Goal: Find specific page/section: Find specific page/section

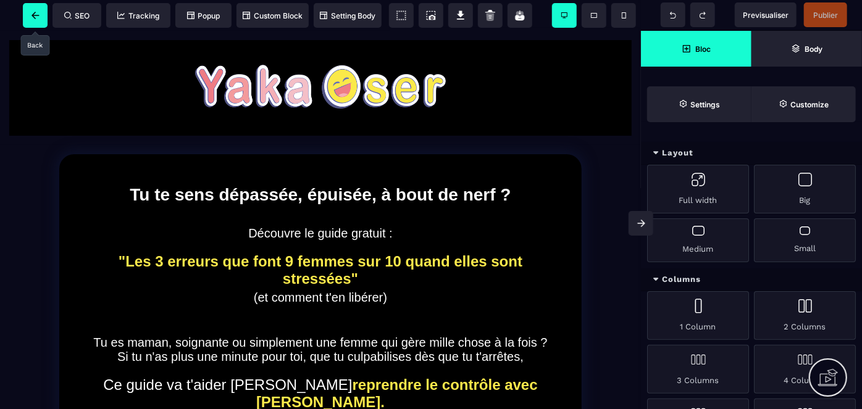
click at [31, 14] on icon at bounding box center [35, 15] width 8 height 7
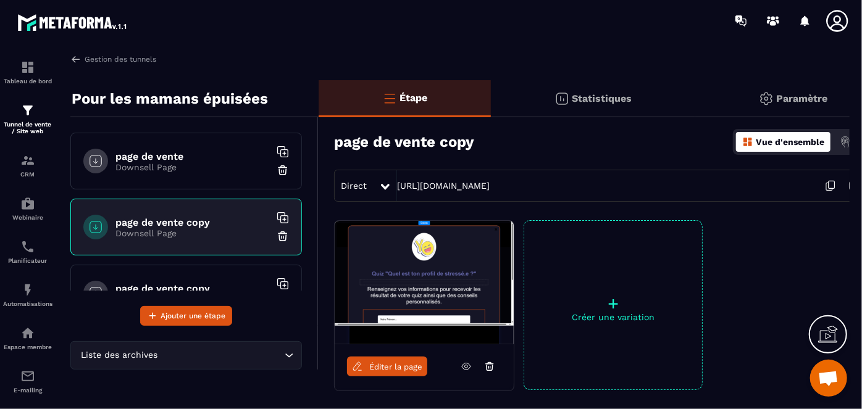
click at [383, 362] on span "Éditer la page" at bounding box center [395, 366] width 53 height 9
